Goal: Task Accomplishment & Management: Manage account settings

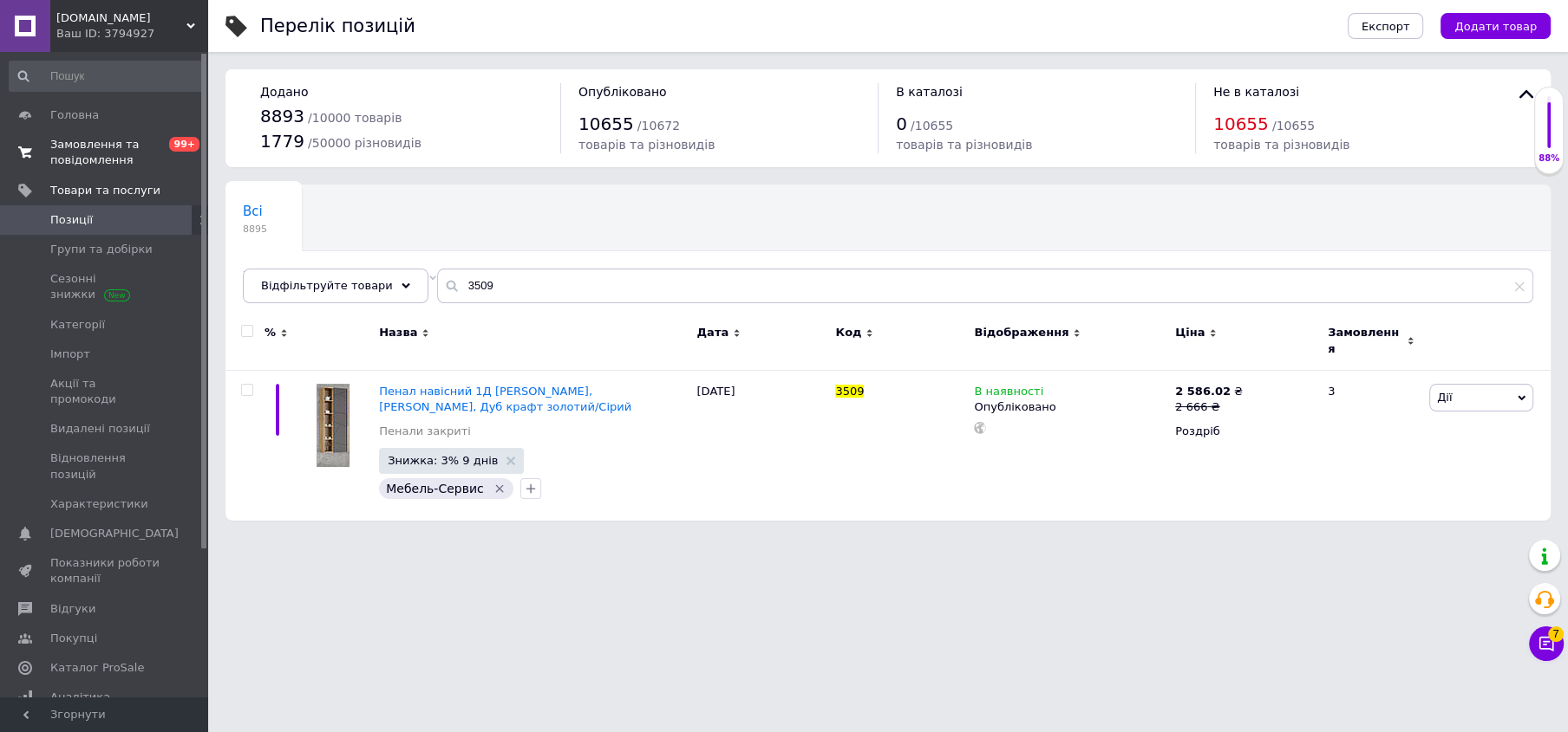
click at [67, 143] on span "Замовлення та повідомлення" at bounding box center [106, 152] width 111 height 31
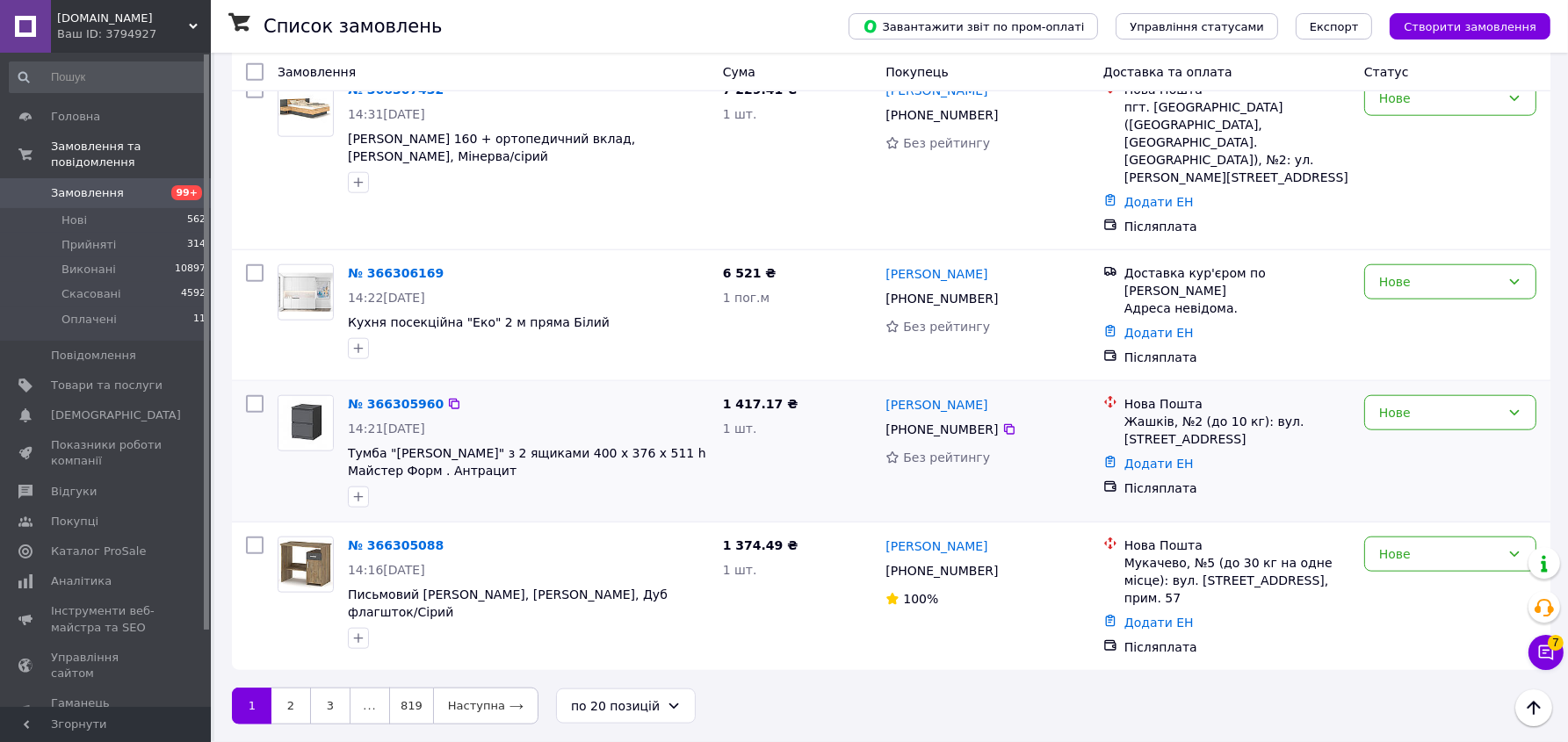
scroll to position [3128, 0]
click at [296, 702] on link "2" at bounding box center [290, 706] width 39 height 37
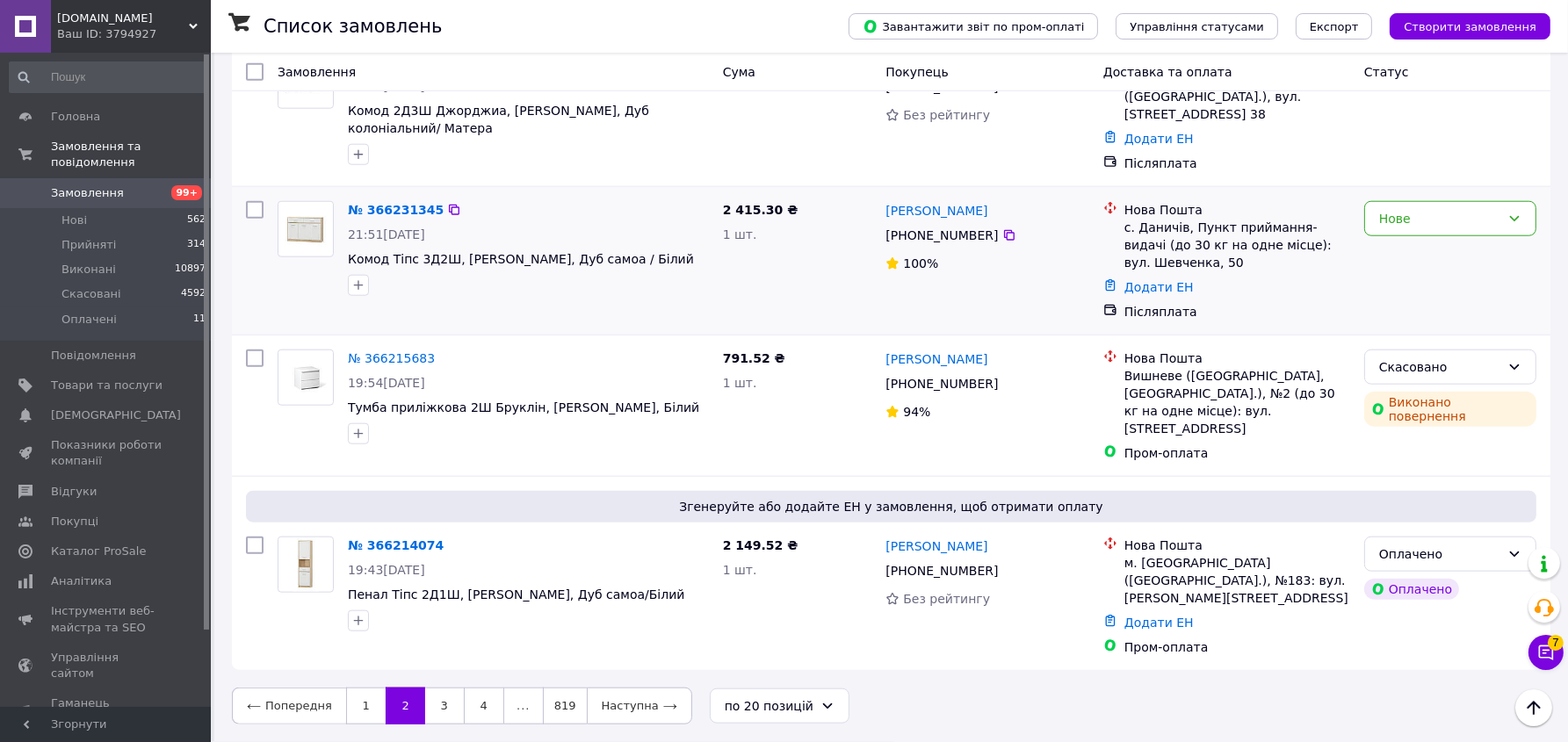
scroll to position [3122, 0]
click at [439, 700] on link "3" at bounding box center [444, 706] width 39 height 37
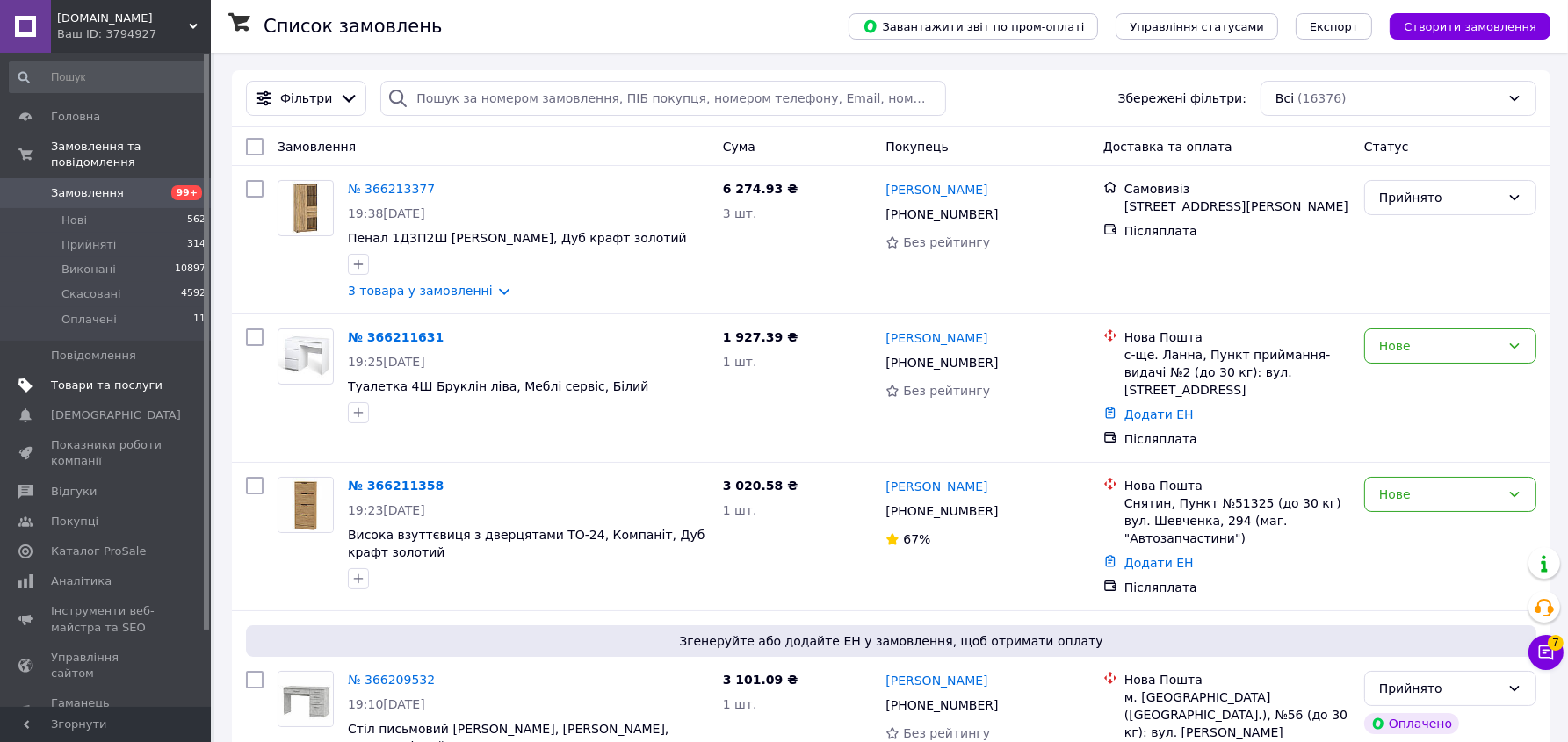
click at [69, 378] on span "Товари та послуги" at bounding box center [107, 385] width 112 height 16
